Goal: Transaction & Acquisition: Subscribe to service/newsletter

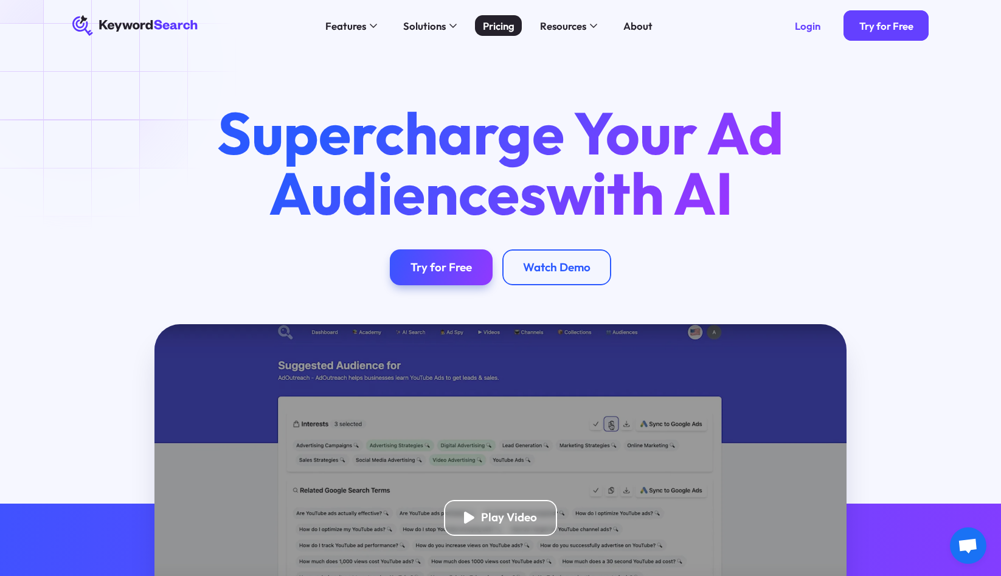
click at [481, 26] on link "Pricing" at bounding box center [498, 25] width 47 height 21
